Goal: Task Accomplishment & Management: Use online tool/utility

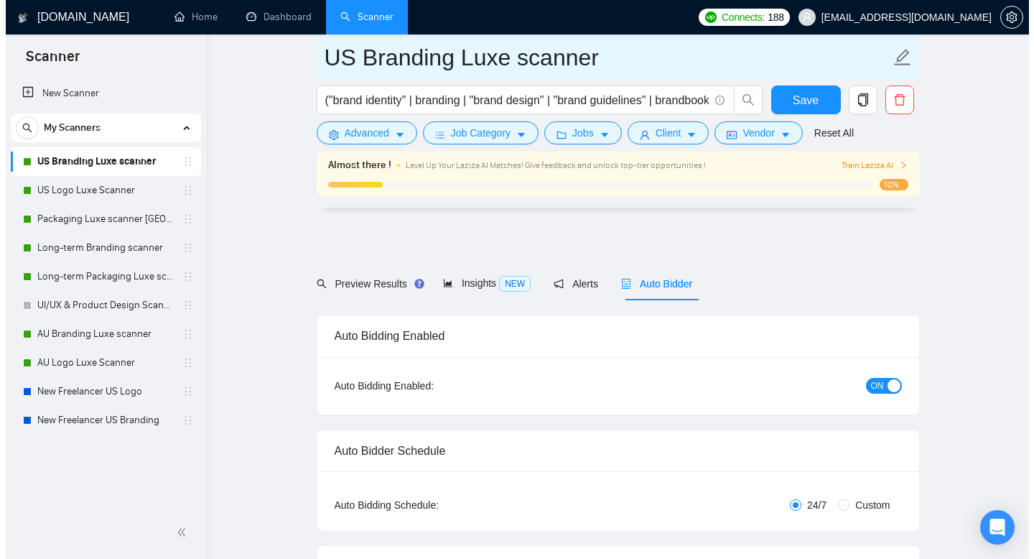
scroll to position [1656, 0]
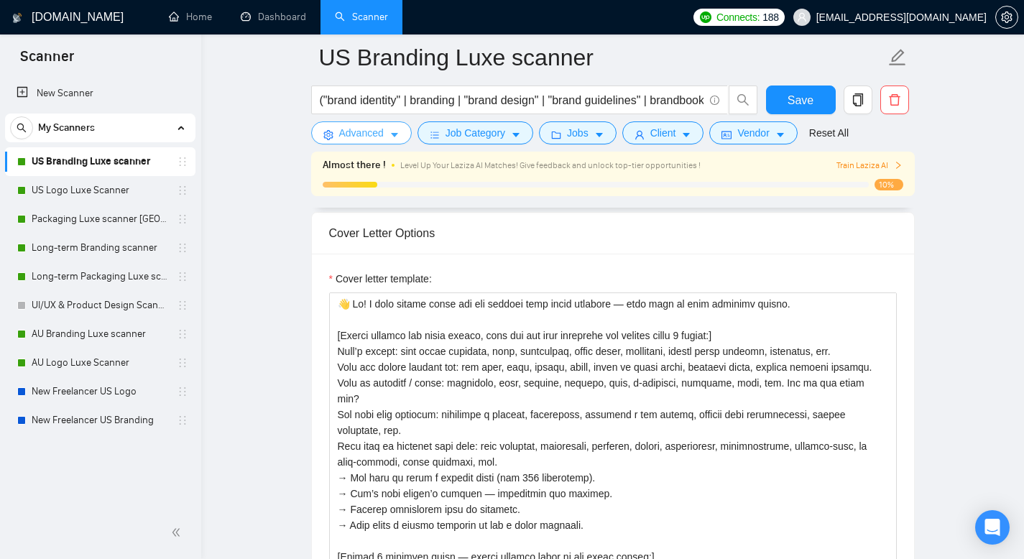
click at [380, 139] on span "Advanced" at bounding box center [361, 133] width 45 height 16
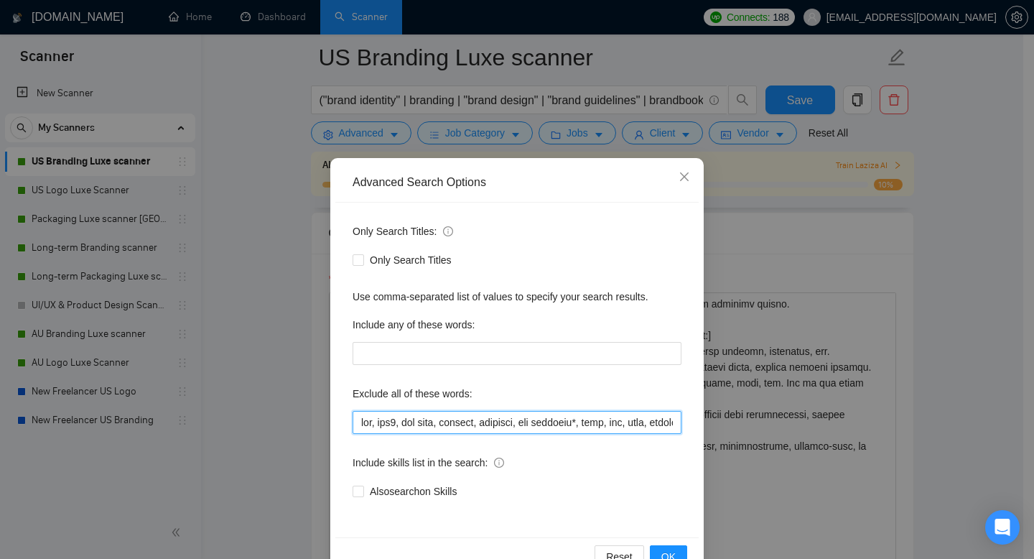
click at [495, 426] on input "text" at bounding box center [517, 422] width 329 height 23
click at [483, 420] on input "text" at bounding box center [517, 422] width 329 height 23
drag, startPoint x: 487, startPoint y: 422, endPoint x: 435, endPoint y: 426, distance: 52.6
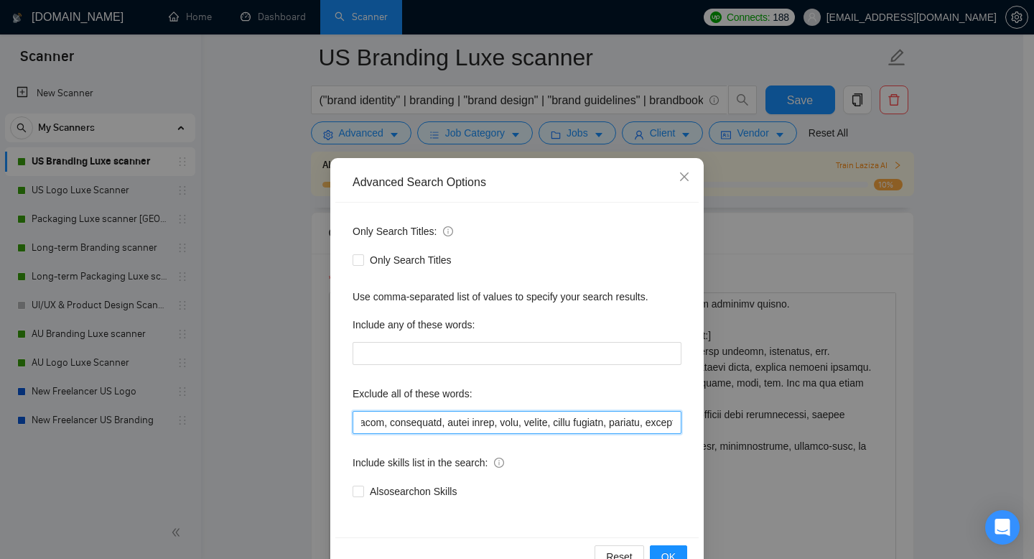
click at [435, 426] on input "text" at bounding box center [517, 422] width 329 height 23
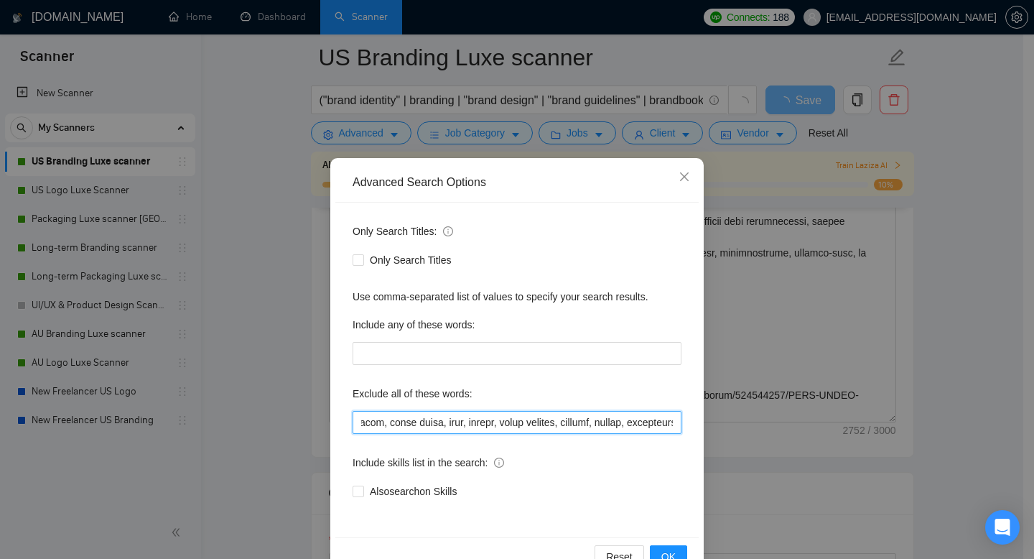
drag, startPoint x: 488, startPoint y: 421, endPoint x: 430, endPoint y: 422, distance: 58.9
click at [430, 422] on input "text" at bounding box center [517, 422] width 329 height 23
click at [485, 422] on input "text" at bounding box center [517, 422] width 329 height 23
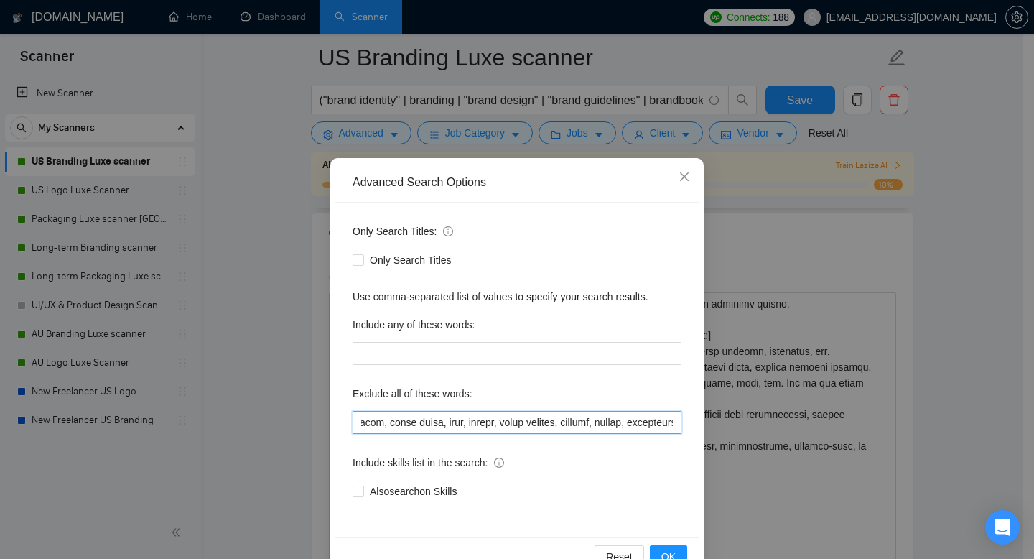
drag, startPoint x: 488, startPoint y: 422, endPoint x: 437, endPoint y: 422, distance: 51.0
click at [437, 422] on input "text" at bounding box center [517, 422] width 329 height 23
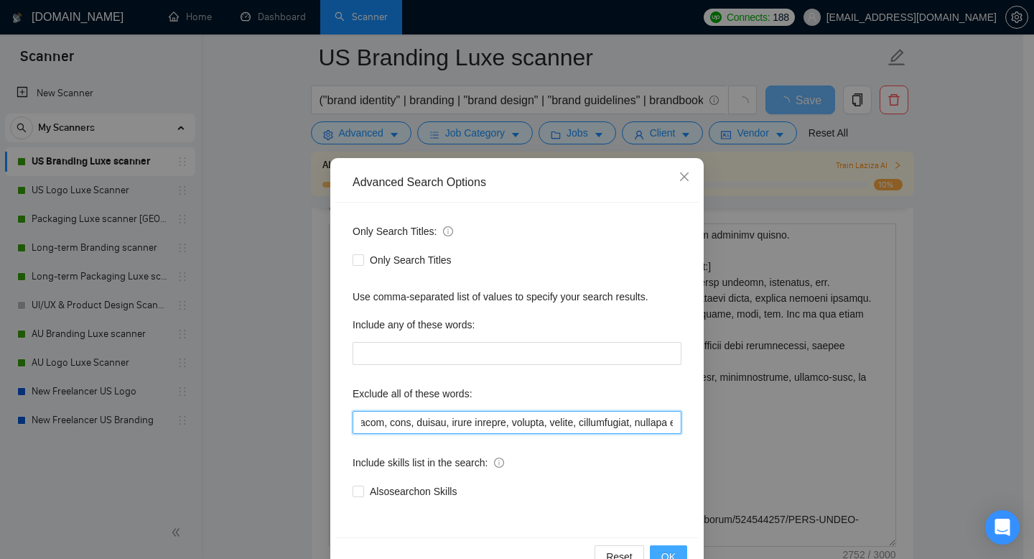
type input "web, web3, web site, webflow, frontend, app branding*, html, css, saas, fintech…"
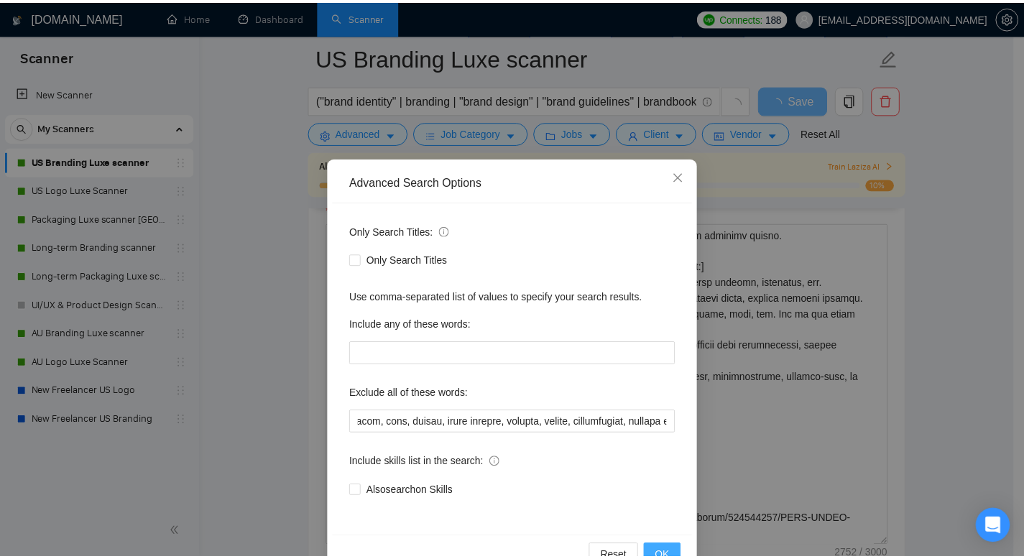
scroll to position [0, 0]
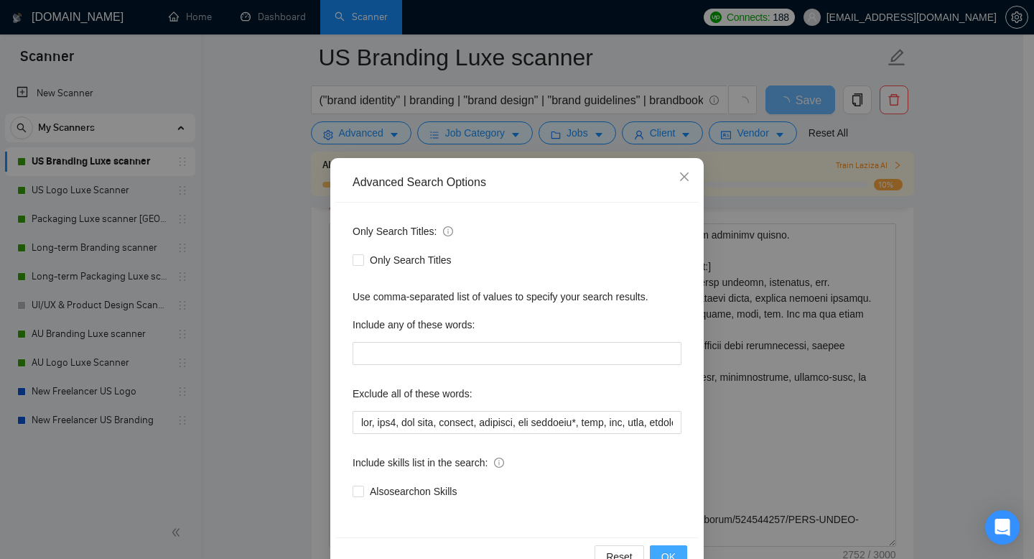
click at [663, 550] on span "OK" at bounding box center [669, 557] width 14 height 16
